Goal: Transaction & Acquisition: Book appointment/travel/reservation

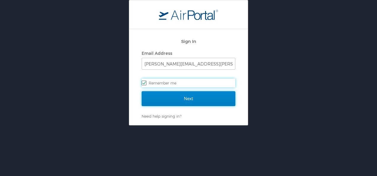
click at [172, 100] on input "Next" at bounding box center [189, 98] width 94 height 15
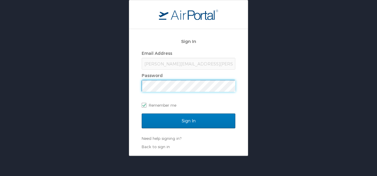
click at [141, 117] on div "Sign In Email Address Jacob.Broussard@LA.Gov Password Remember me Sign In Need …" at bounding box center [188, 92] width 118 height 126
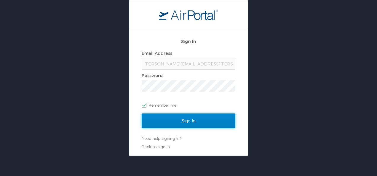
click at [153, 119] on input "Sign In" at bounding box center [189, 120] width 94 height 15
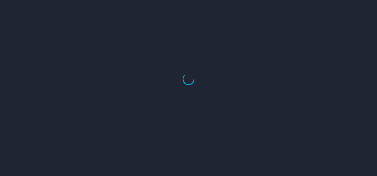
select select "US"
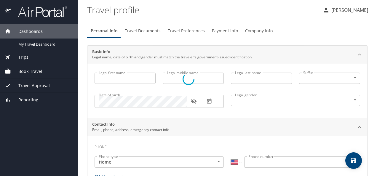
type input "Jacob"
type input "Cole"
type input "Broussard"
type input "Male"
type input "Monica"
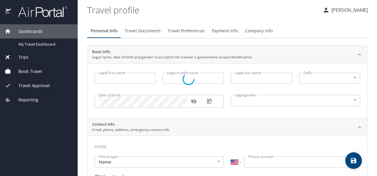
type input "Broussard"
type input "(337) 500-9499"
type input "[EMAIL_ADDRESS][DOMAIN_NAME]"
select select "US"
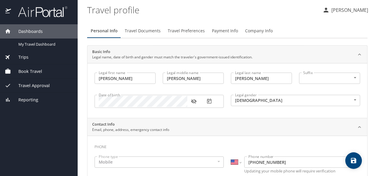
click at [30, 57] on div "Trips" at bounding box center [39, 57] width 68 height 7
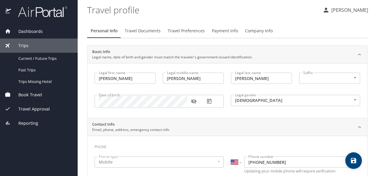
click at [26, 94] on span "Book Travel" at bounding box center [26, 94] width 31 height 7
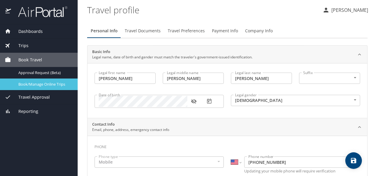
click at [33, 85] on span "Book/Manage Online Trips" at bounding box center [44, 84] width 52 height 6
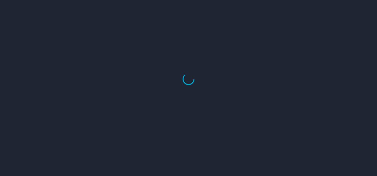
select select "US"
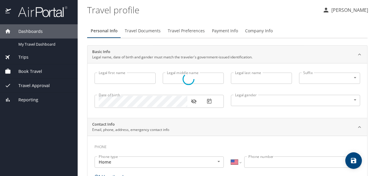
type input "Jacob"
type input "Cole"
type input "Broussard"
type input "Male"
type input "Monica"
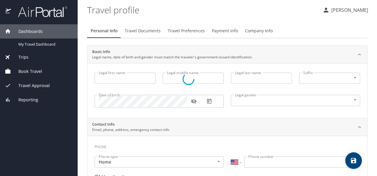
type input "Broussard"
type input "(337) 500-9499"
type input "Monii0126@Gmail.com"
select select "US"
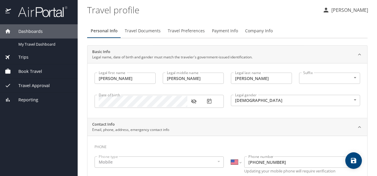
click at [22, 72] on span "Book Travel" at bounding box center [26, 71] width 31 height 7
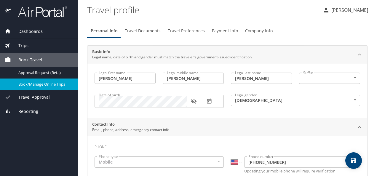
click at [18, 85] on div "Book/Manage Online Trips" at bounding box center [39, 84] width 68 height 7
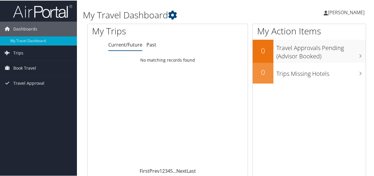
click at [346, 11] on span "[PERSON_NAME]" at bounding box center [346, 12] width 37 height 7
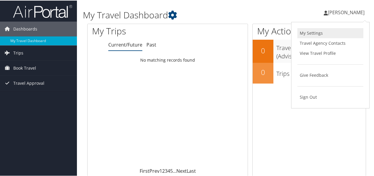
click at [308, 36] on link "My Settings" at bounding box center [331, 33] width 66 height 10
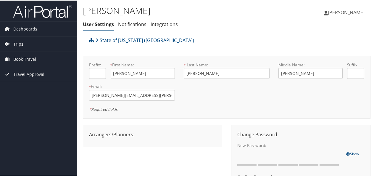
click at [18, 45] on span "Trips" at bounding box center [18, 43] width 10 height 15
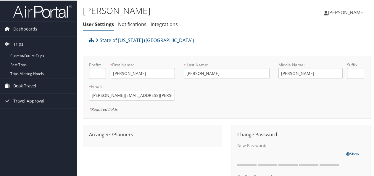
click at [28, 86] on span "Book Travel" at bounding box center [24, 85] width 23 height 15
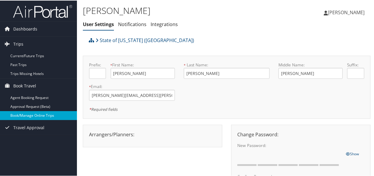
click at [29, 113] on link "Book/Manage Online Trips" at bounding box center [38, 114] width 77 height 9
